Goal: Check status: Check status

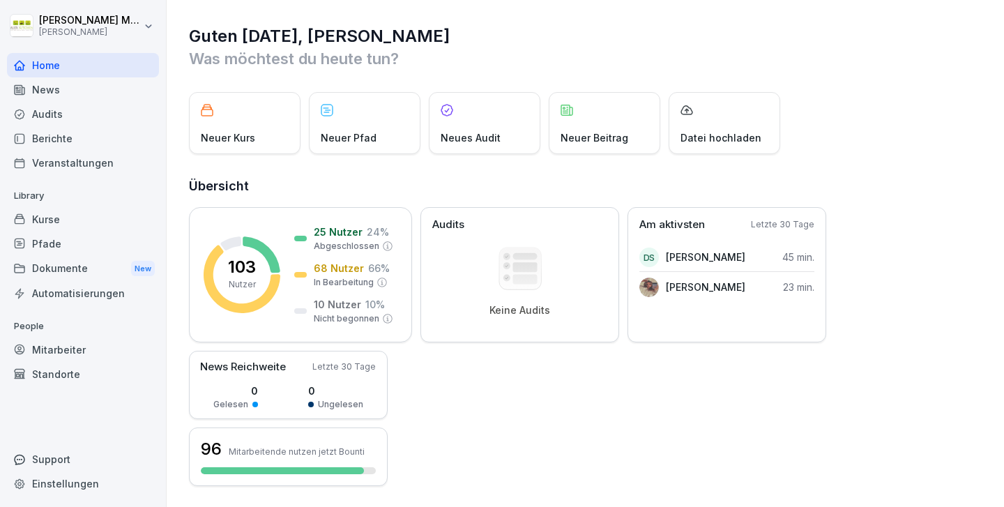
click at [82, 347] on div "Mitarbeiter" at bounding box center [83, 350] width 152 height 24
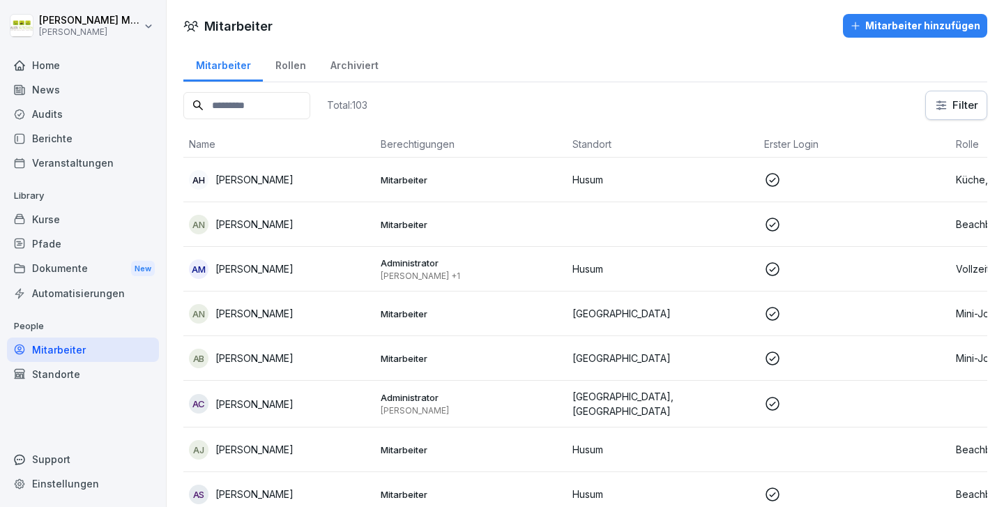
click at [262, 109] on input at bounding box center [246, 105] width 127 height 27
click at [955, 102] on html "[PERSON_NAME] [PERSON_NAME] Kitchen Home News Audits Berichte Veranstaltungen L…" at bounding box center [502, 253] width 1004 height 507
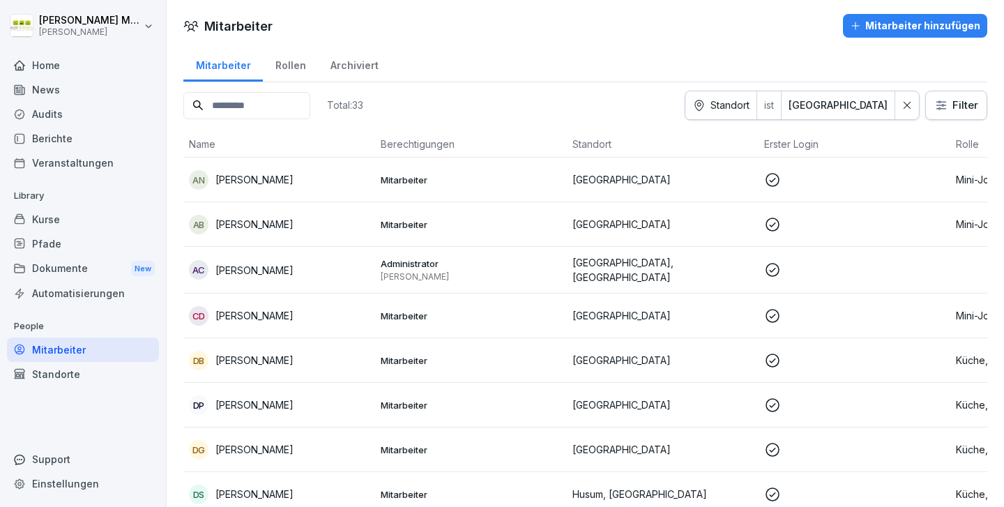
click at [606, 91] on div "Total: 33 Standort ist [GEOGRAPHIC_DATA] Filter" at bounding box center [585, 105] width 804 height 29
click at [266, 174] on p "[PERSON_NAME]" at bounding box center [254, 179] width 78 height 15
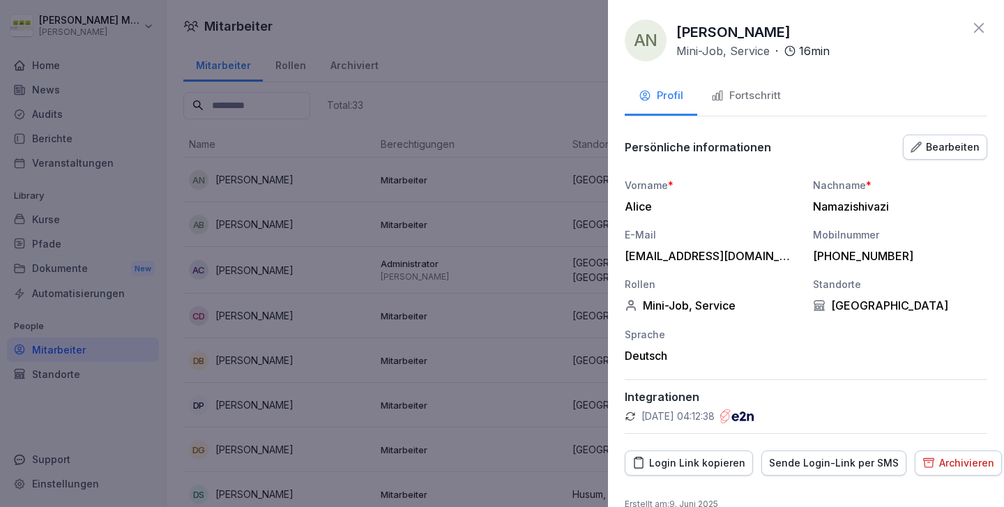
click at [734, 89] on div "Fortschritt" at bounding box center [746, 96] width 70 height 16
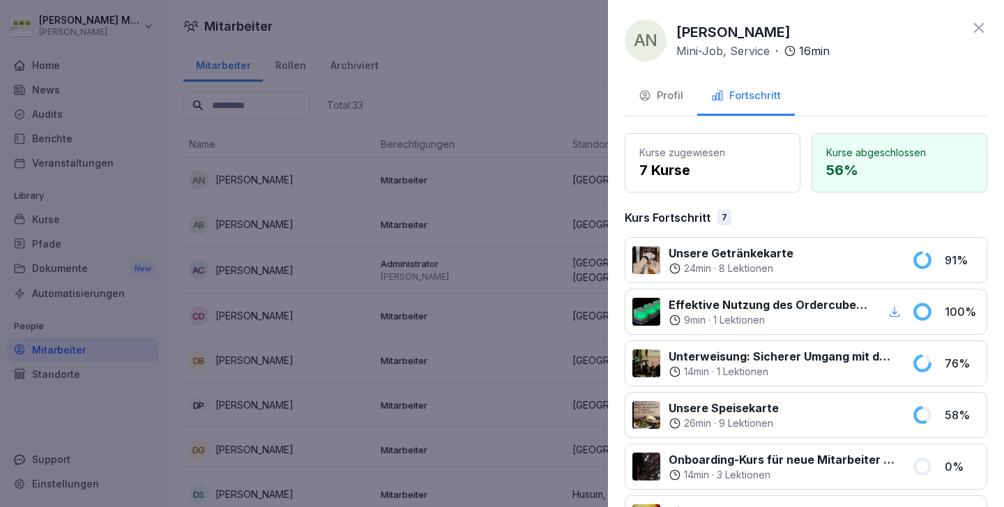
click at [590, 75] on div at bounding box center [502, 253] width 1004 height 507
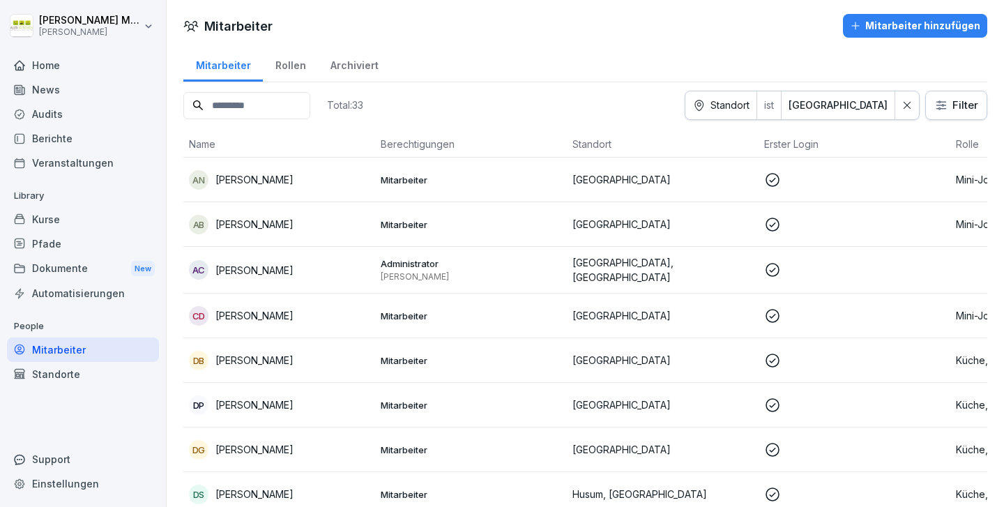
click at [84, 351] on div "Mitarbeiter" at bounding box center [83, 350] width 152 height 24
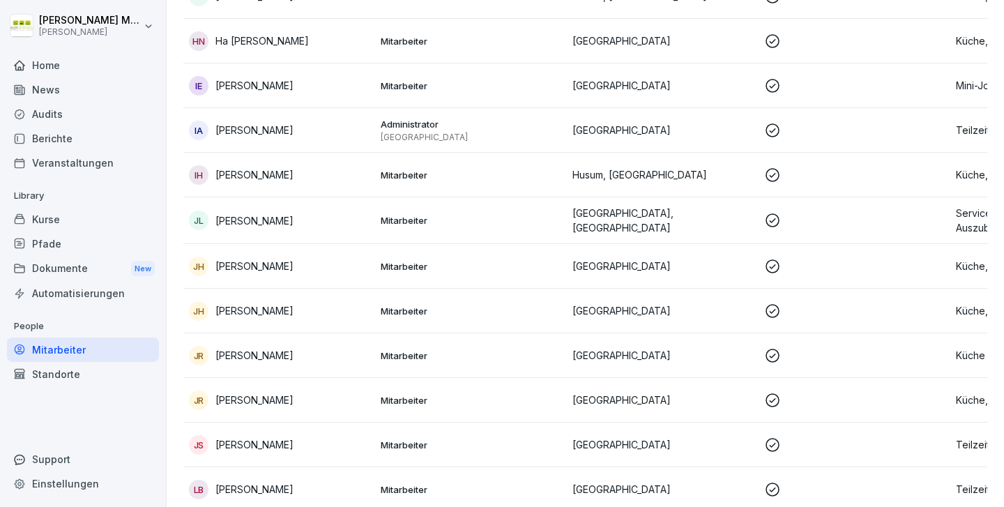
scroll to position [340, 0]
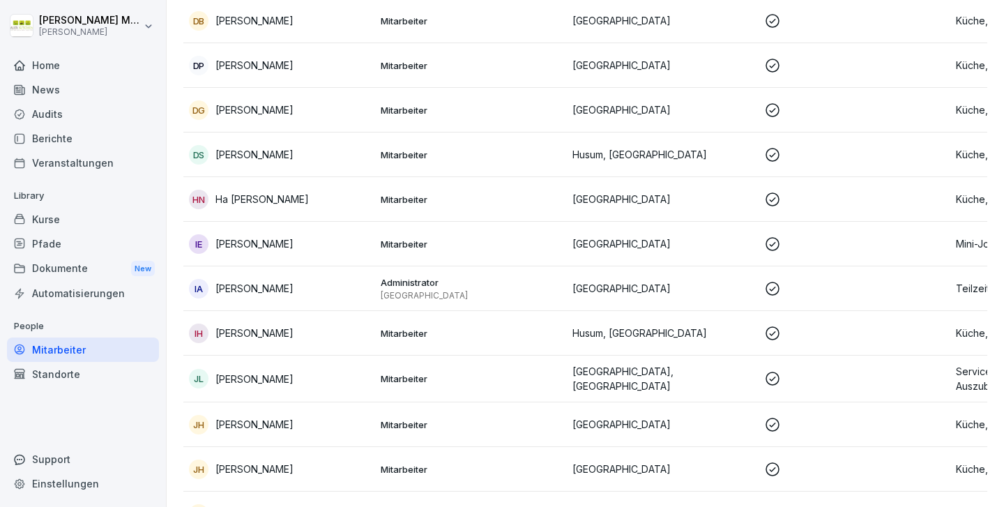
click at [255, 195] on p "Ha [PERSON_NAME]" at bounding box center [261, 199] width 93 height 15
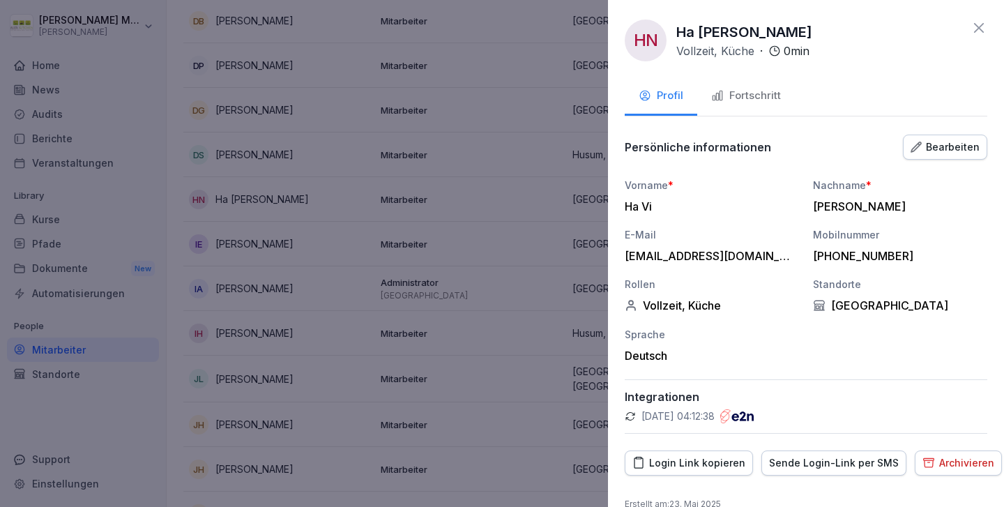
click at [761, 84] on button "Fortschritt" at bounding box center [746, 97] width 98 height 38
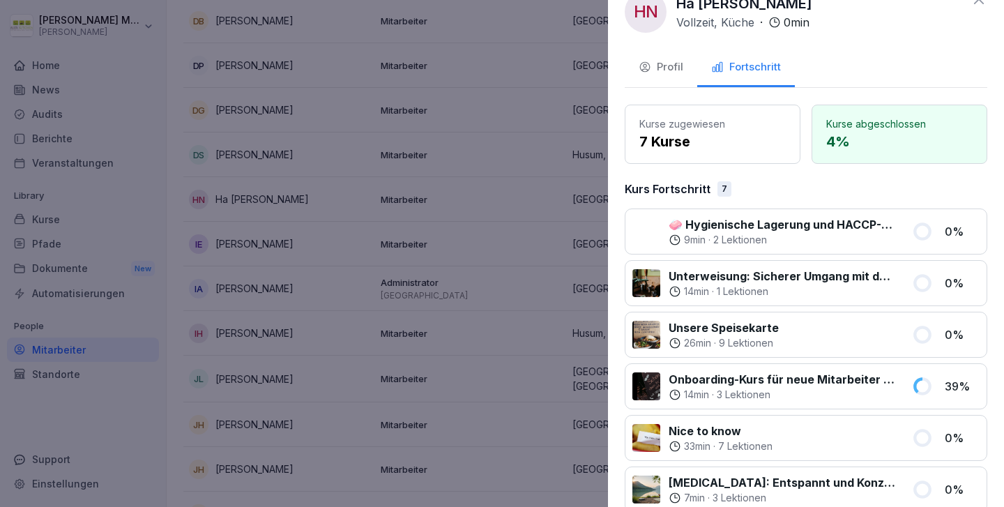
scroll to position [0, 0]
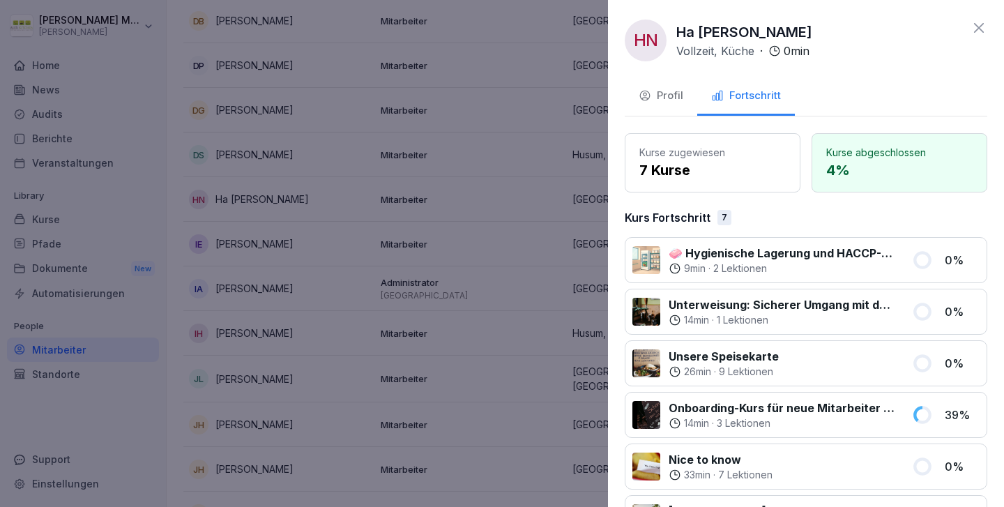
click at [980, 31] on icon at bounding box center [979, 28] width 17 height 17
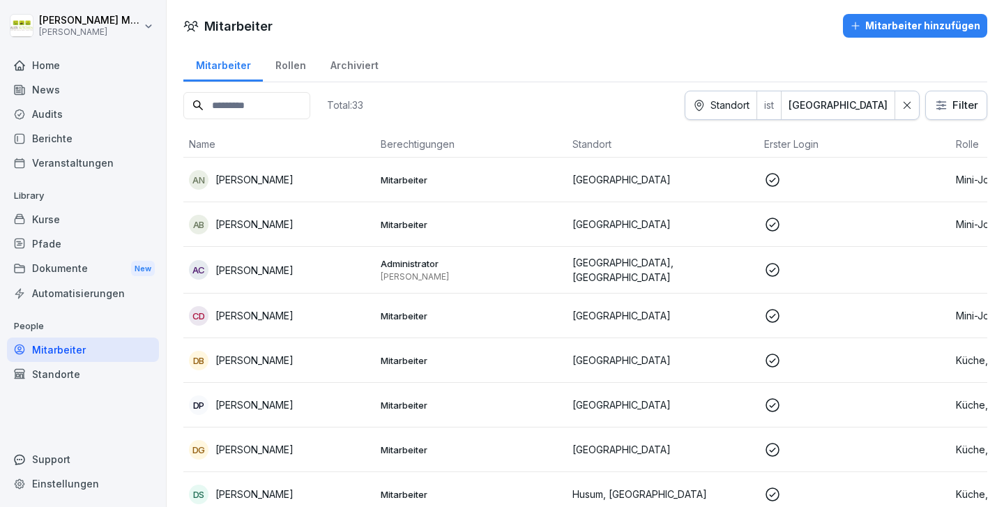
click at [60, 57] on div "Home" at bounding box center [83, 65] width 152 height 24
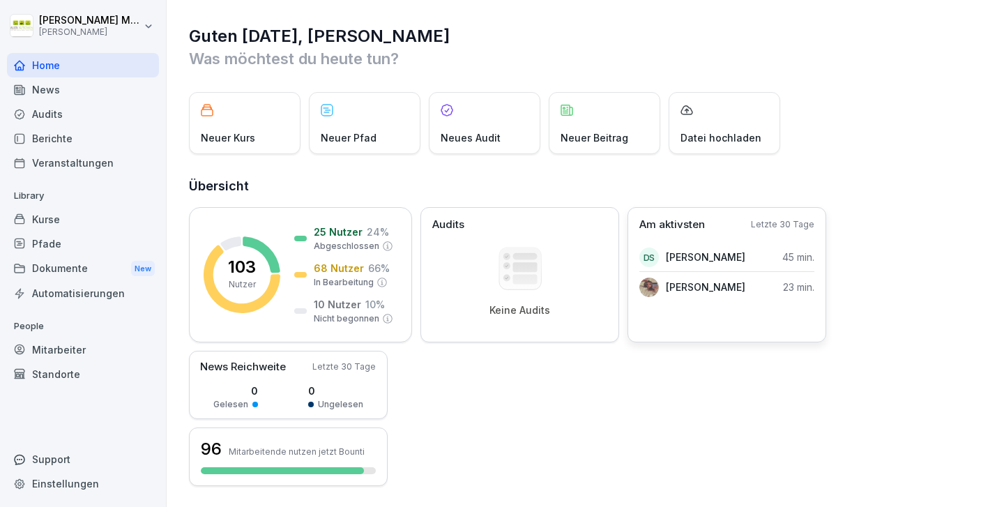
click at [697, 287] on p "[PERSON_NAME]" at bounding box center [705, 287] width 79 height 15
click at [658, 285] on div "[PERSON_NAME]" at bounding box center [692, 288] width 106 height 20
click at [697, 280] on p "[PERSON_NAME]" at bounding box center [705, 287] width 79 height 15
click at [793, 220] on p "Letzte 30 Tage" at bounding box center [782, 224] width 63 height 13
click at [755, 294] on div "[PERSON_NAME] 23 min." at bounding box center [726, 287] width 175 height 28
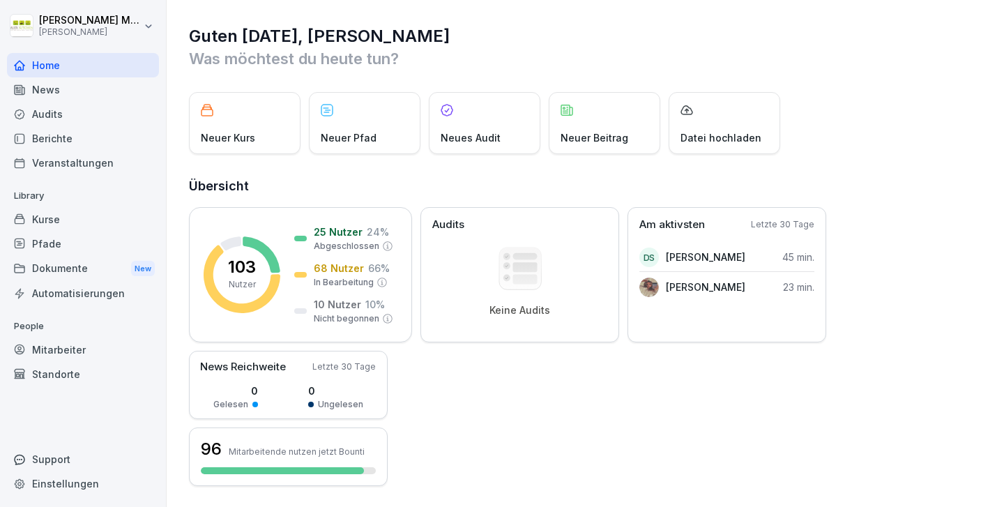
click at [96, 354] on div "Mitarbeiter" at bounding box center [83, 350] width 152 height 24
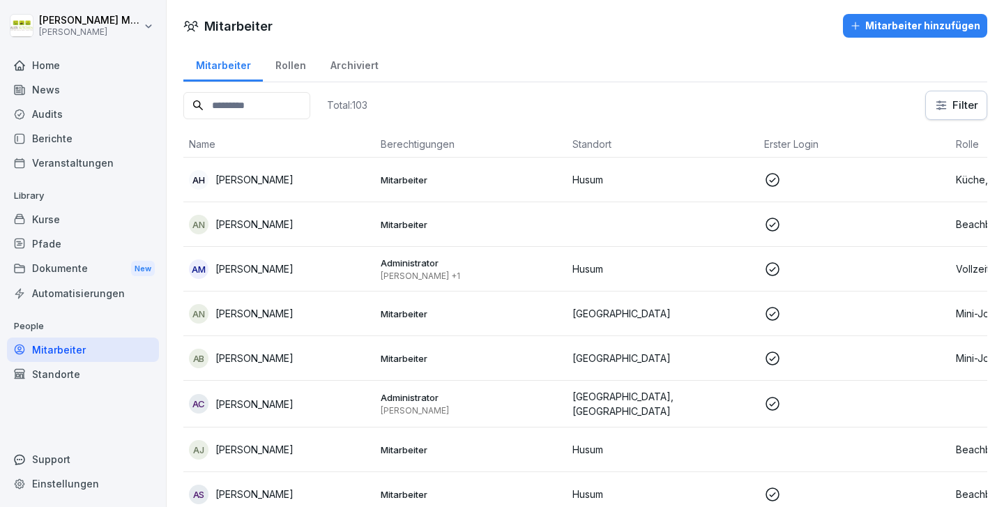
click at [285, 105] on input at bounding box center [246, 105] width 127 height 27
type input "****"
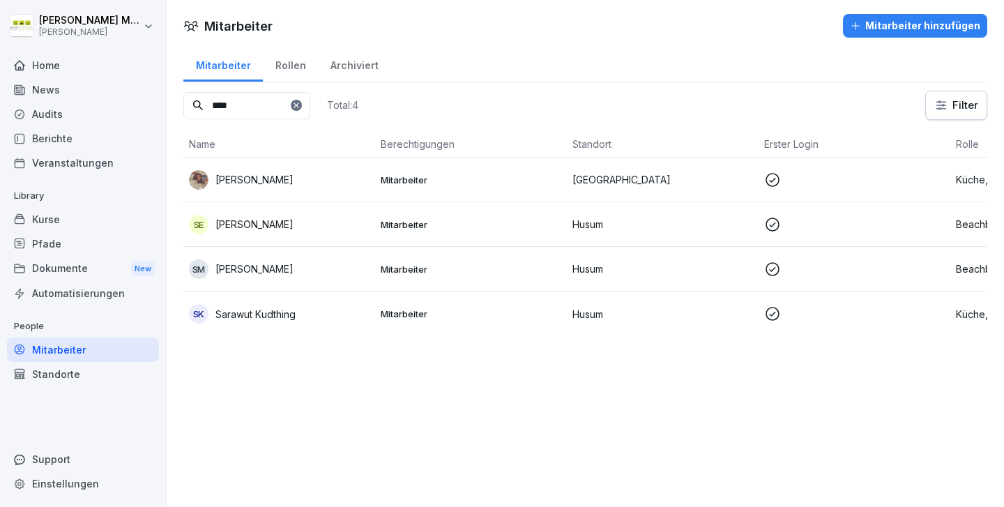
click at [255, 181] on p "[PERSON_NAME]" at bounding box center [254, 179] width 78 height 15
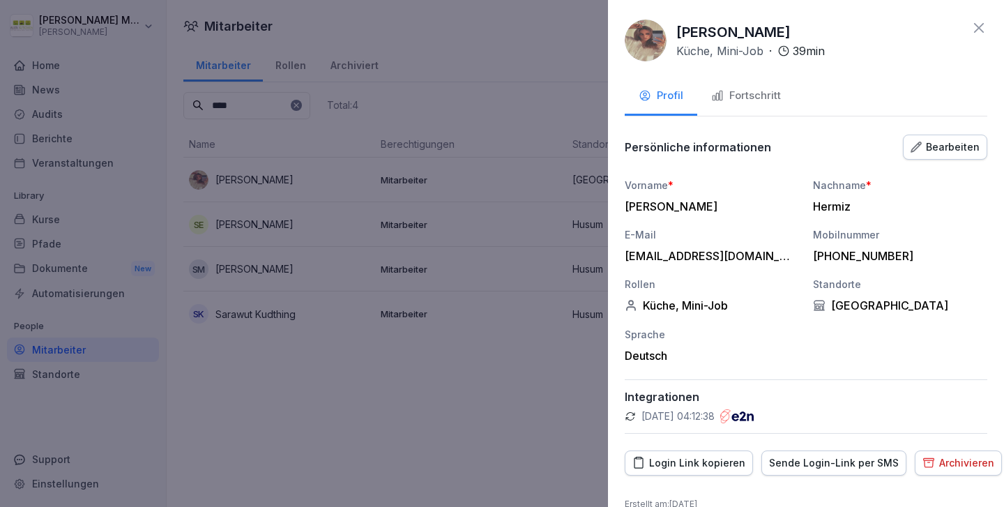
click at [761, 90] on div "Fortschritt" at bounding box center [746, 96] width 70 height 16
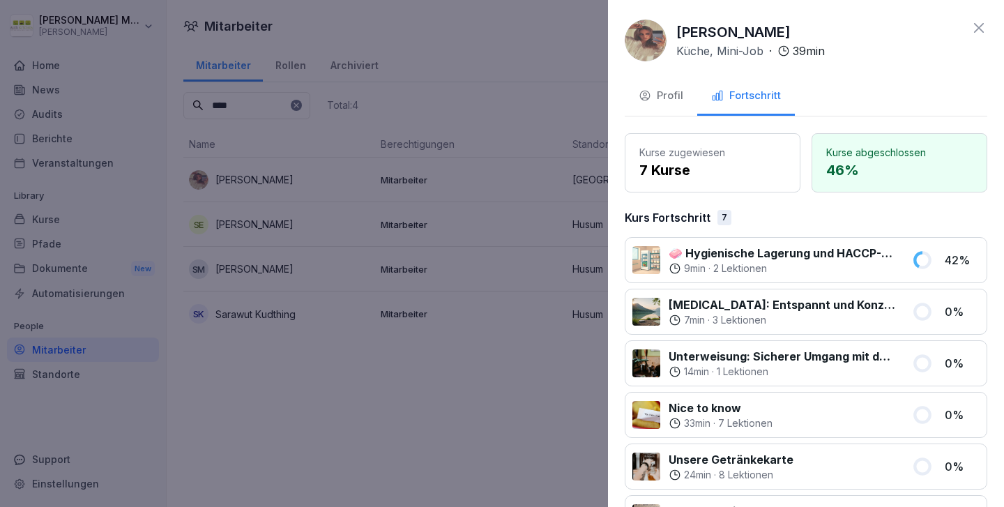
click at [973, 30] on icon at bounding box center [979, 28] width 17 height 17
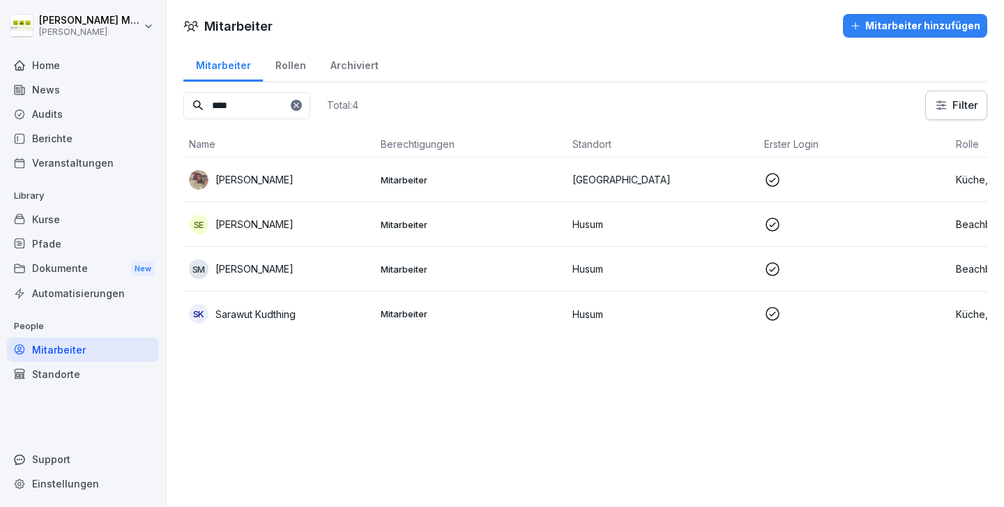
click at [59, 63] on div "Home" at bounding box center [83, 65] width 152 height 24
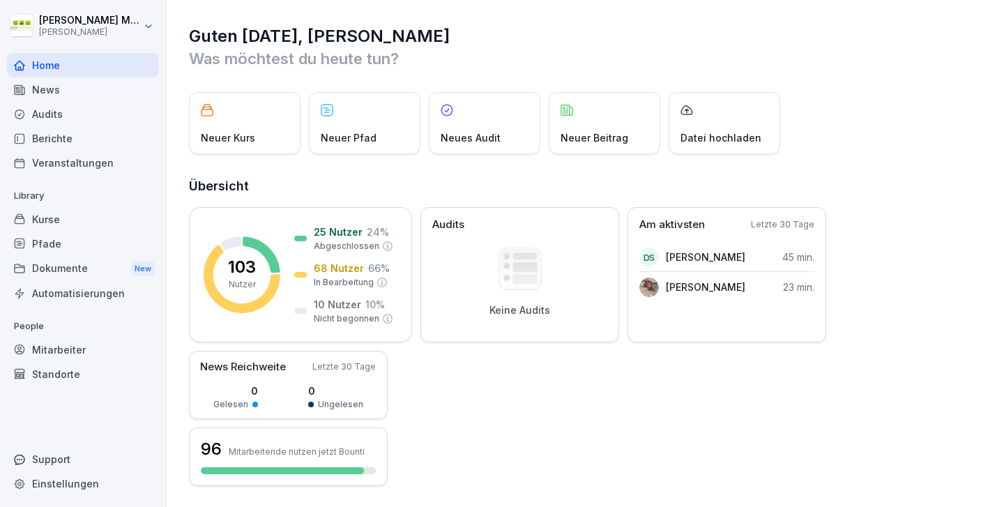
click at [126, 73] on div "Home" at bounding box center [83, 65] width 152 height 24
